Goal: Task Accomplishment & Management: Manage account settings

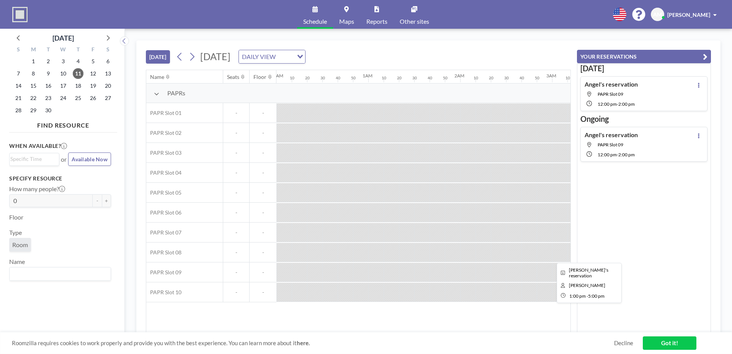
scroll to position [0, 1068]
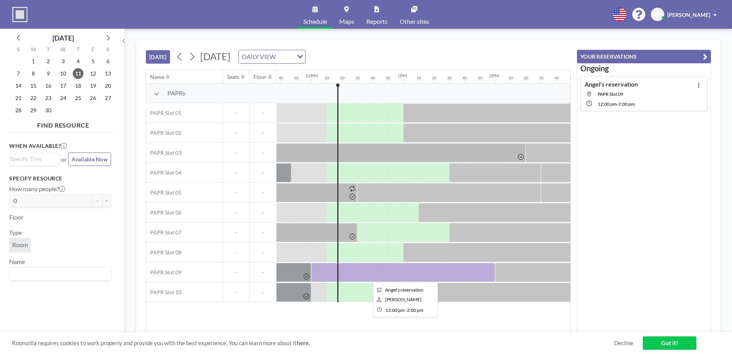
drag, startPoint x: 354, startPoint y: 270, endPoint x: 344, endPoint y: 273, distance: 10.5
click at [344, 273] on div at bounding box center [403, 272] width 184 height 19
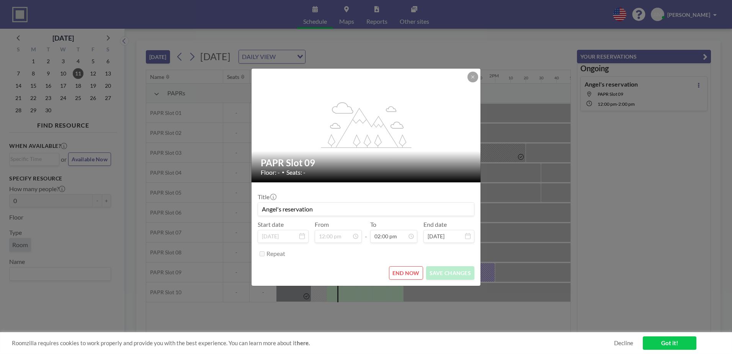
click at [344, 273] on div "END NOW SAVE CHANGES" at bounding box center [366, 272] width 217 height 13
click at [411, 271] on button "END NOW" at bounding box center [406, 272] width 34 height 13
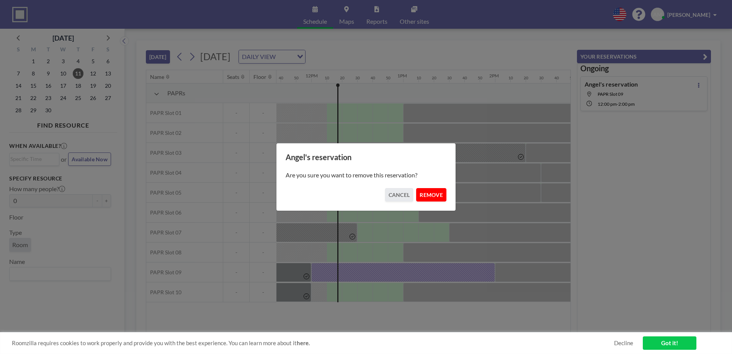
click at [436, 189] on button "REMOVE" at bounding box center [431, 194] width 30 height 13
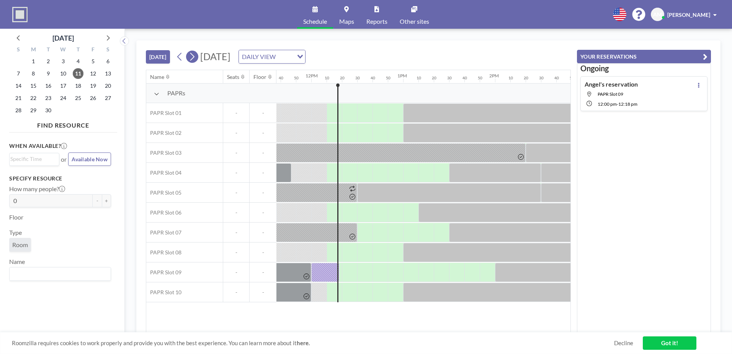
click at [192, 58] on icon at bounding box center [191, 56] width 7 height 11
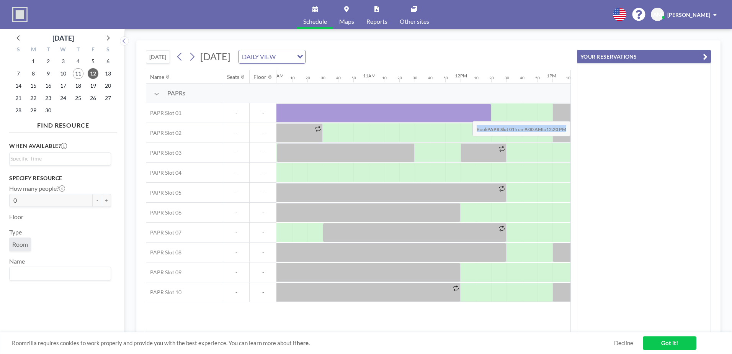
scroll to position [0, 1014]
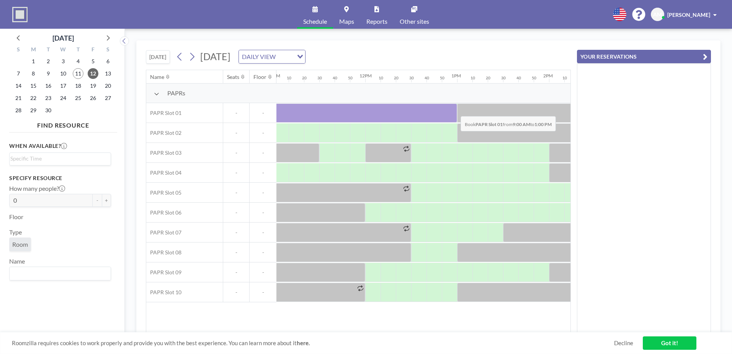
drag, startPoint x: 303, startPoint y: 109, endPoint x: 453, endPoint y: 110, distance: 150.5
click at [453, 110] on div at bounding box center [274, 112] width 368 height 19
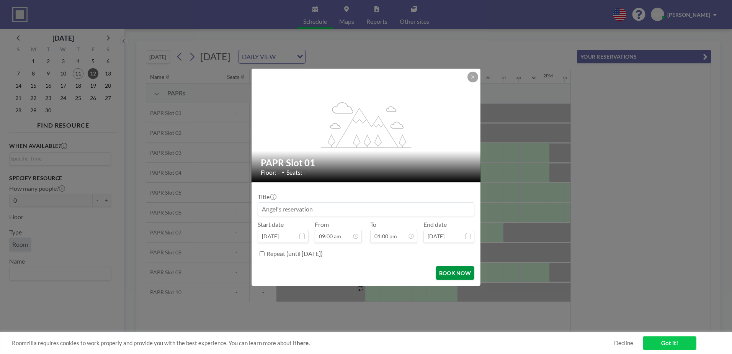
click at [452, 270] on button "BOOK NOW" at bounding box center [455, 272] width 39 height 13
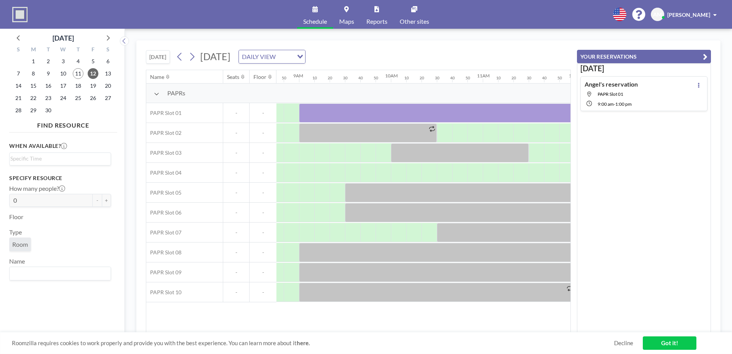
scroll to position [0, 820]
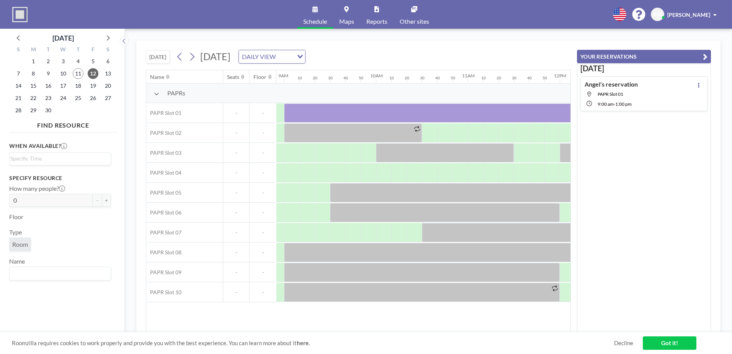
click at [713, 16] on div "[PERSON_NAME]" at bounding box center [692, 15] width 49 height 8
click at [698, 35] on span "Profile" at bounding box center [694, 37] width 16 height 8
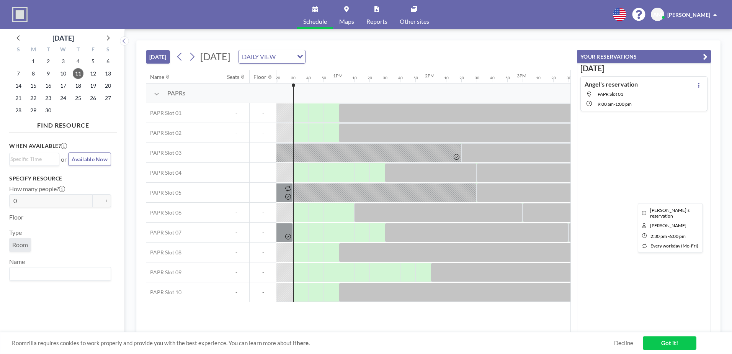
scroll to position [0, 1134]
